Goal: Task Accomplishment & Management: Manage account settings

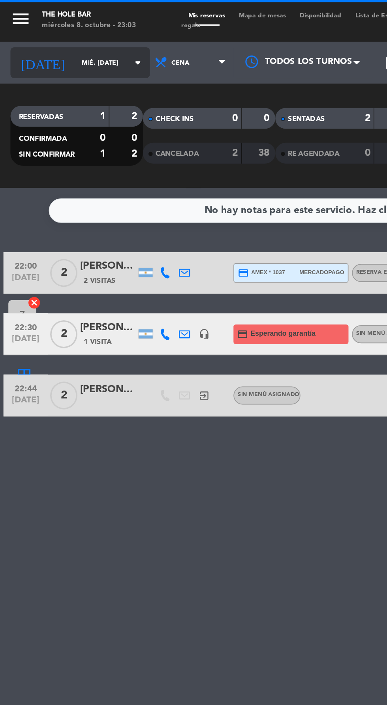
click at [42, 32] on input "mié. [DATE]" at bounding box center [67, 36] width 50 height 12
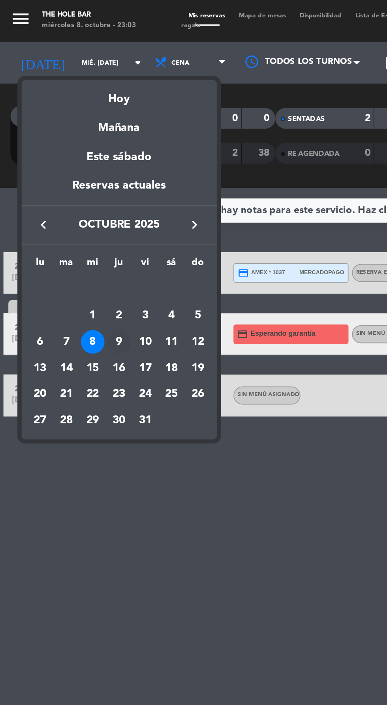
click at [67, 193] on div "9" at bounding box center [67, 193] width 13 height 13
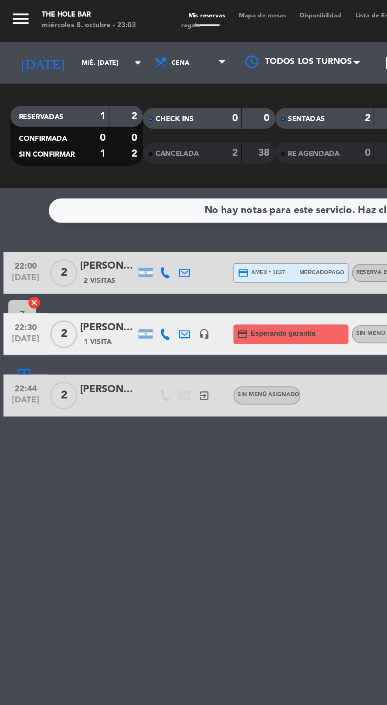
type input "[DEMOGRAPHIC_DATA] [DATE]"
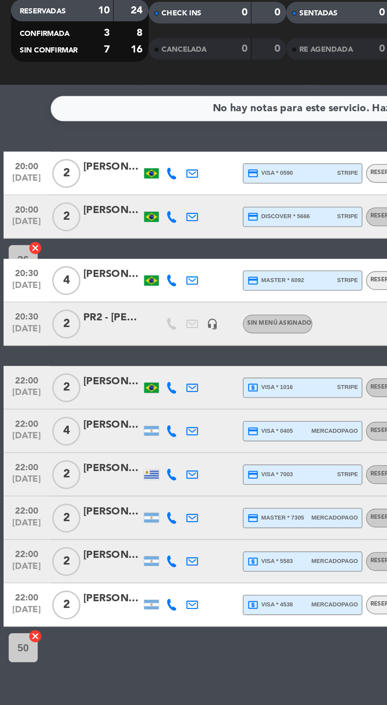
click at [58, 236] on div "PR2 - [PERSON_NAME]" at bounding box center [61, 233] width 32 height 9
